Goal: Task Accomplishment & Management: Use online tool/utility

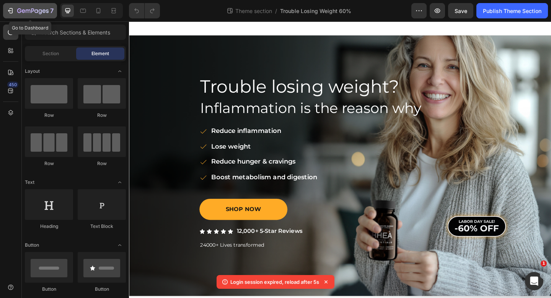
click at [20, 10] on icon "button" at bounding box center [32, 11] width 31 height 7
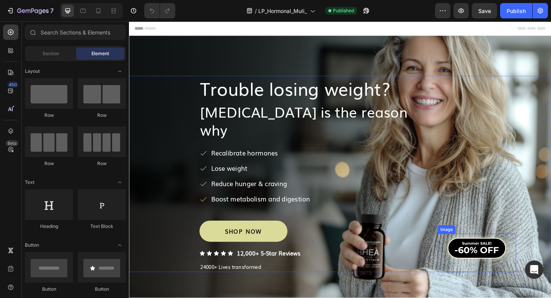
click at [497, 272] on img at bounding box center [507, 267] width 68 height 31
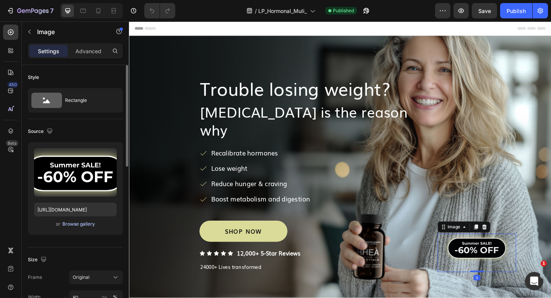
click at [83, 224] on div "Browse gallery" at bounding box center [78, 223] width 33 height 7
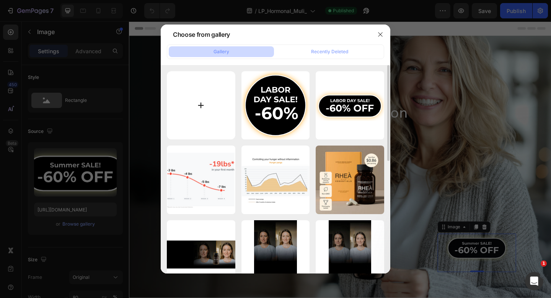
click at [204, 106] on input "file" at bounding box center [201, 105] width 68 height 68
type input "C:\fakepath\Labor SALE_green.svg"
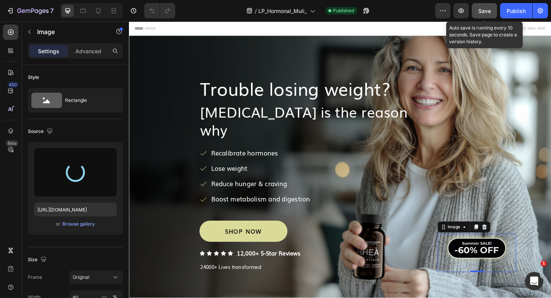
type input "[URL][DOMAIN_NAME]"
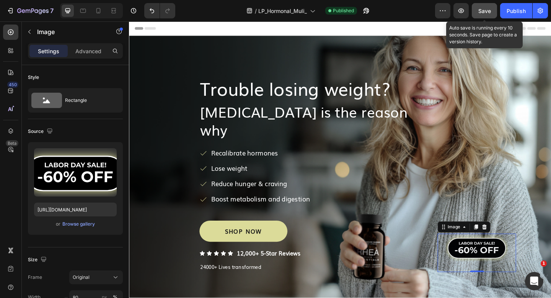
click at [492, 8] on button "Save" at bounding box center [484, 10] width 25 height 15
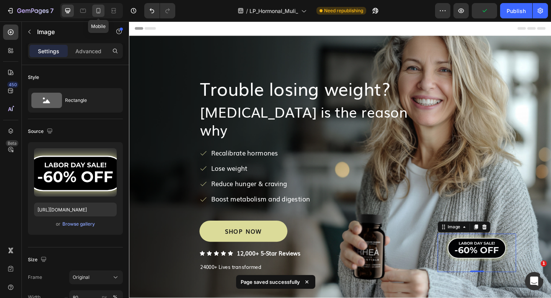
click at [101, 11] on icon at bounding box center [98, 11] width 8 height 8
type input "60"
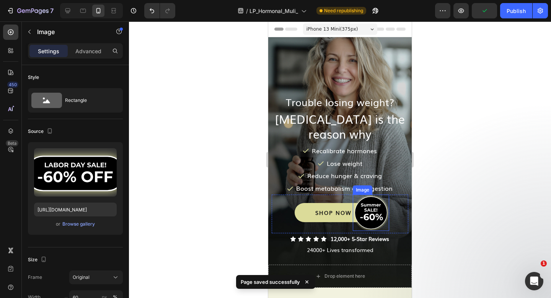
click at [368, 206] on img at bounding box center [371, 212] width 36 height 36
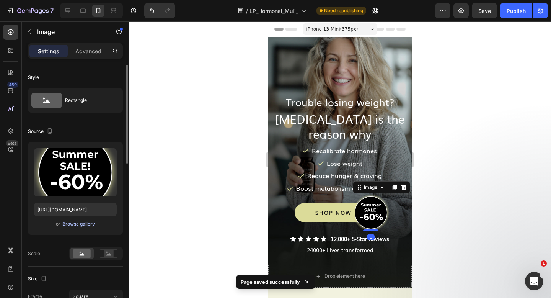
click at [86, 223] on div "Browse gallery" at bounding box center [78, 223] width 33 height 7
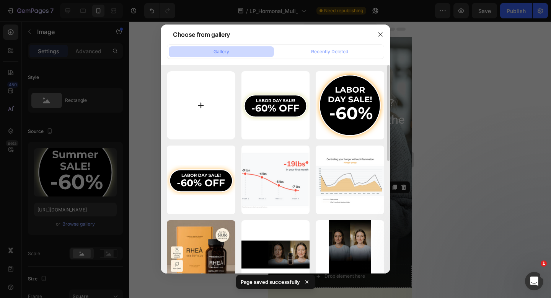
click at [199, 106] on input "file" at bounding box center [201, 105] width 68 height 68
type input "C:\fakepath\Labor SALE_green_mob.svg"
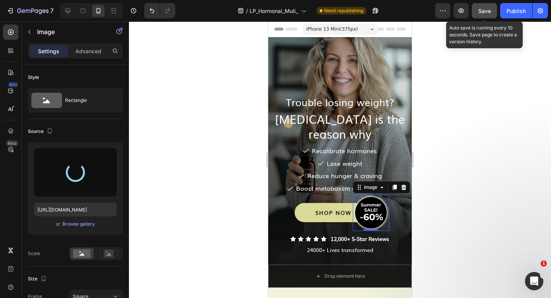
type input "https://cdn.shopify.com/s/files/1/0827/4552/4558/files/gempages_541051454656349…"
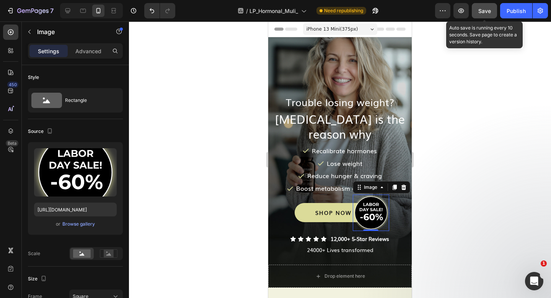
click at [484, 9] on span "Save" at bounding box center [484, 11] width 13 height 7
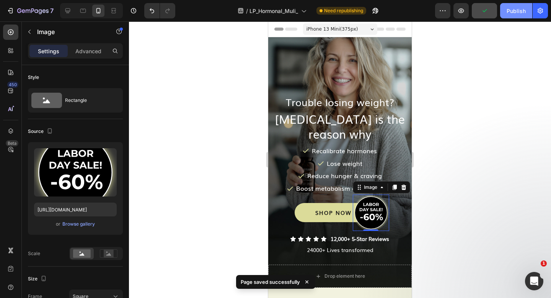
click at [512, 9] on div "Publish" at bounding box center [516, 11] width 19 height 8
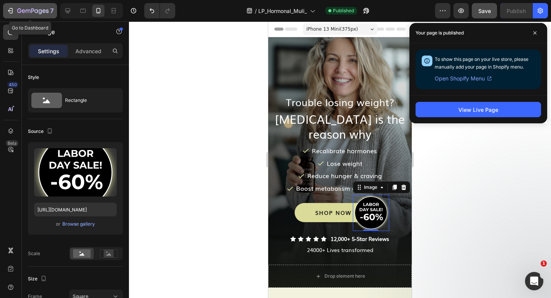
click at [20, 10] on icon "button" at bounding box center [32, 11] width 31 height 7
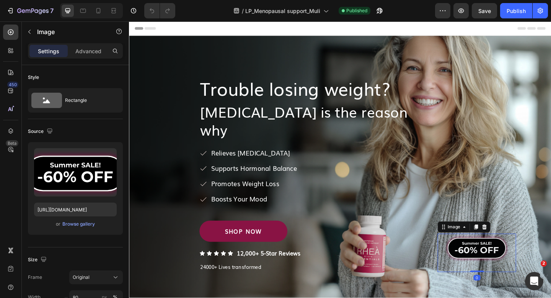
click at [493, 264] on img at bounding box center [507, 267] width 68 height 31
click at [78, 223] on div "Browse gallery" at bounding box center [78, 223] width 33 height 7
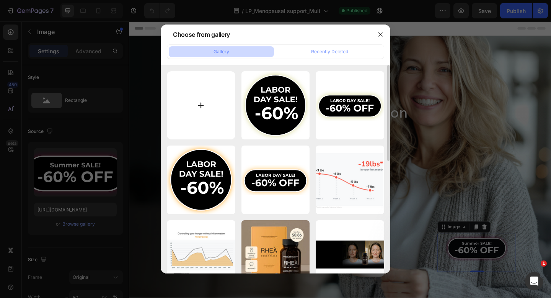
click at [214, 100] on input "file" at bounding box center [201, 105] width 68 height 68
type input "C:\fakepath\Labor SALE_purple.svg"
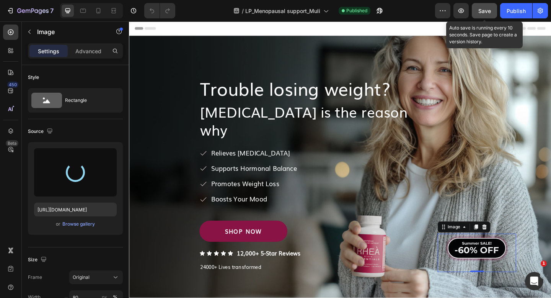
type input "https://cdn.shopify.com/s/files/1/0827/4552/4558/files/gempages_541051454656349…"
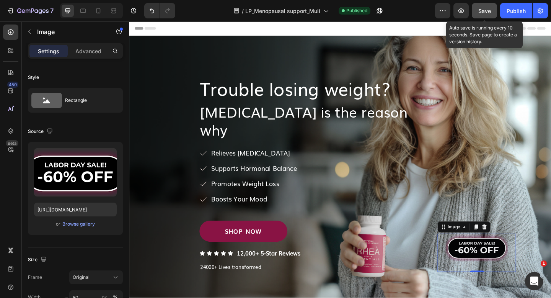
click at [488, 9] on span "Save" at bounding box center [484, 11] width 13 height 7
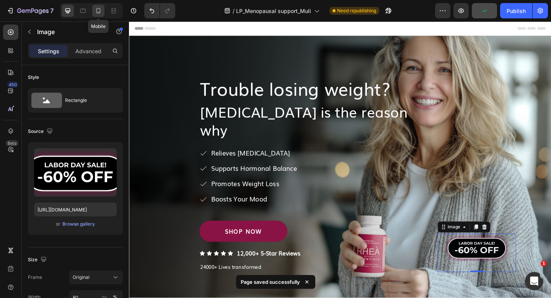
click at [96, 14] on icon at bounding box center [98, 11] width 8 height 8
type input "60"
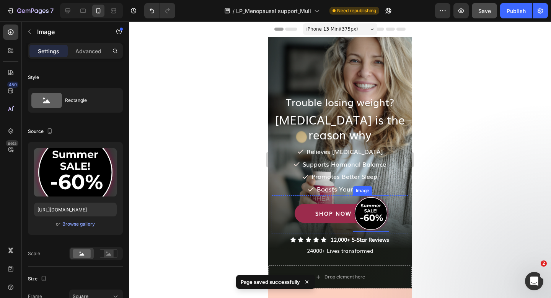
click at [370, 212] on img at bounding box center [371, 213] width 36 height 36
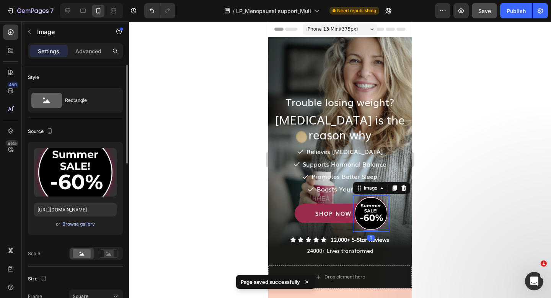
click at [68, 221] on div "Browse gallery" at bounding box center [78, 223] width 33 height 7
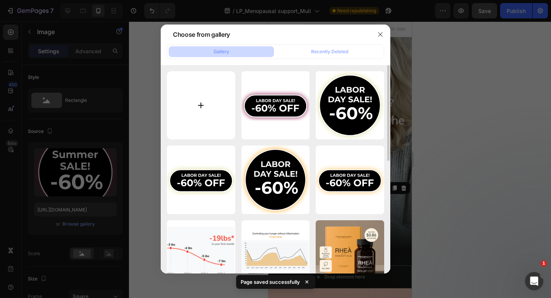
click at [211, 90] on input "file" at bounding box center [201, 105] width 68 height 68
type input "C:\fakepath\Labor SALE_purple_mob.svg"
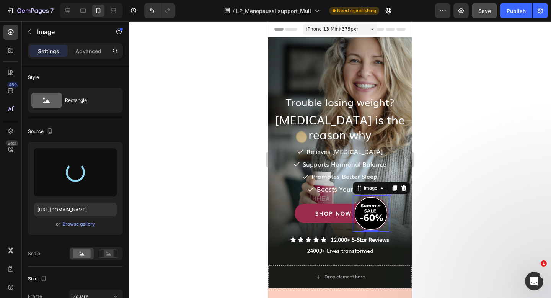
type input "https://cdn.shopify.com/s/files/1/0827/4552/4558/files/gempages_541051454656349…"
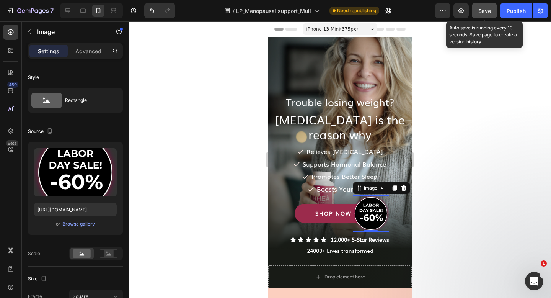
click at [489, 14] on div "Save" at bounding box center [484, 11] width 13 height 8
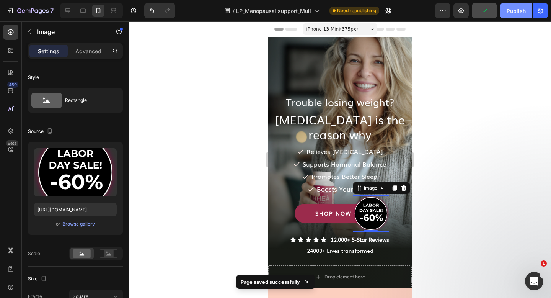
click at [520, 10] on div "Publish" at bounding box center [516, 11] width 19 height 8
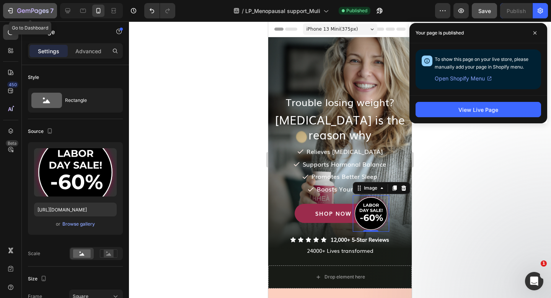
click at [46, 12] on icon "button" at bounding box center [47, 10] width 3 height 3
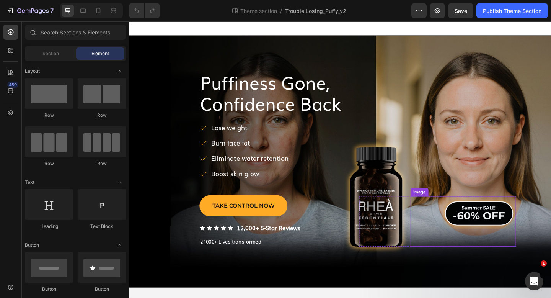
click at [514, 233] on img at bounding box center [509, 230] width 80 height 36
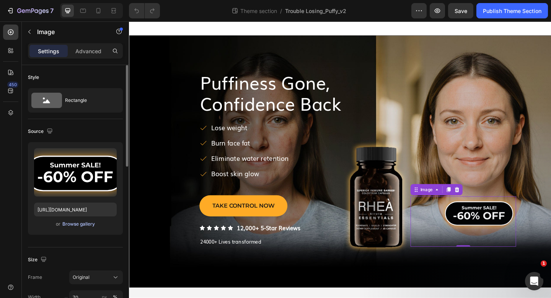
click at [80, 224] on div "Browse gallery" at bounding box center [78, 223] width 33 height 7
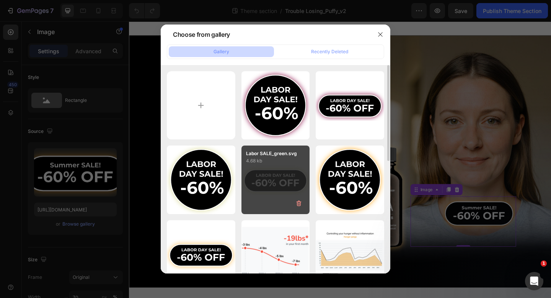
click at [288, 183] on div "Labor SALE_green.svg 4.68 kb" at bounding box center [275, 179] width 68 height 68
type input "[URL][DOMAIN_NAME]"
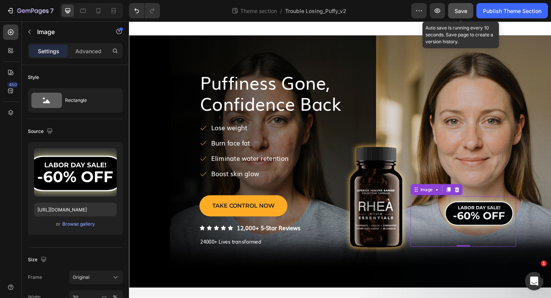
click at [453, 15] on button "Save" at bounding box center [460, 10] width 25 height 15
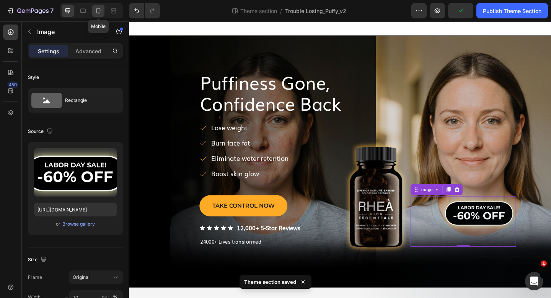
click at [99, 12] on icon at bounding box center [98, 11] width 8 height 8
type input "60"
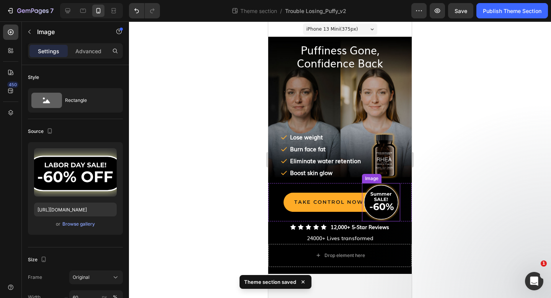
click at [382, 197] on img at bounding box center [381, 202] width 38 height 38
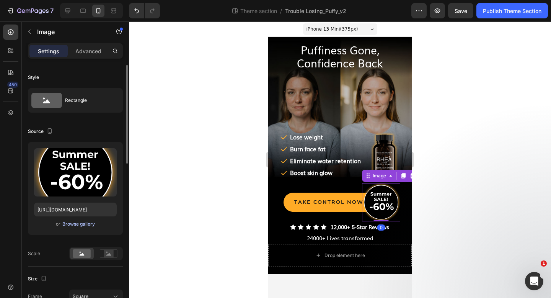
click at [80, 222] on div "Browse gallery" at bounding box center [78, 223] width 33 height 7
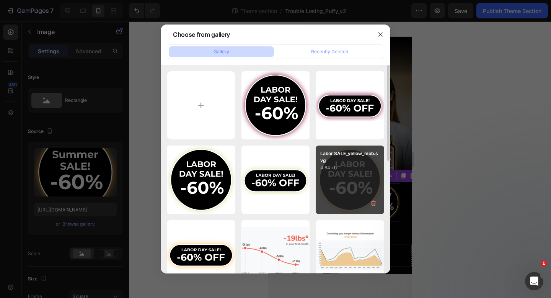
click at [326, 167] on p "4.64 kb" at bounding box center [349, 168] width 59 height 8
type input "[URL][DOMAIN_NAME]"
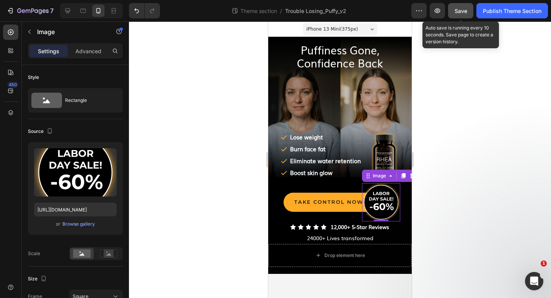
click at [465, 8] on span "Save" at bounding box center [461, 11] width 13 height 7
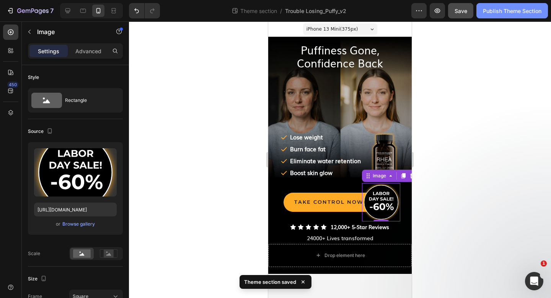
click at [493, 6] on button "Publish Theme Section" at bounding box center [512, 10] width 72 height 15
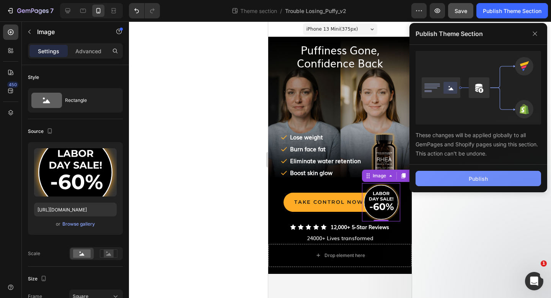
click at [468, 176] on button "Publish" at bounding box center [477, 178] width 125 height 15
